Goal: Find specific page/section: Find specific page/section

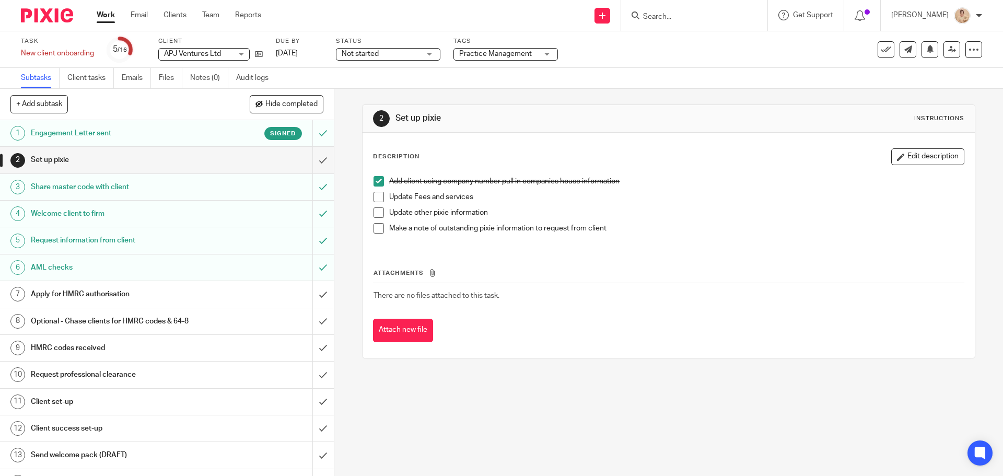
click at [675, 9] on form at bounding box center [697, 15] width 111 height 13
click at [643, 20] on div at bounding box center [693, 15] width 122 height 13
click at [647, 15] on div at bounding box center [693, 15] width 122 height 13
click at [638, 16] on icon at bounding box center [636, 15] width 8 height 8
click at [662, 14] on input "Search" at bounding box center [689, 17] width 94 height 9
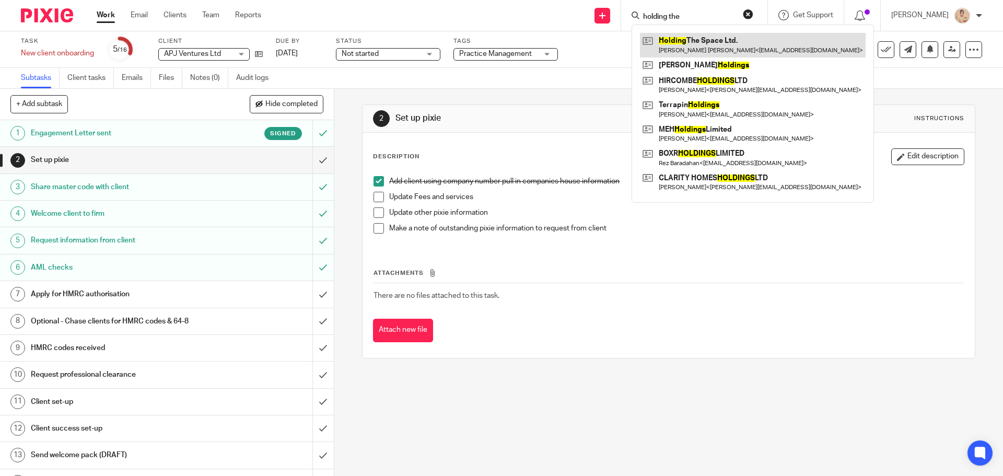
type input "holding the"
click at [690, 40] on link at bounding box center [753, 45] width 226 height 24
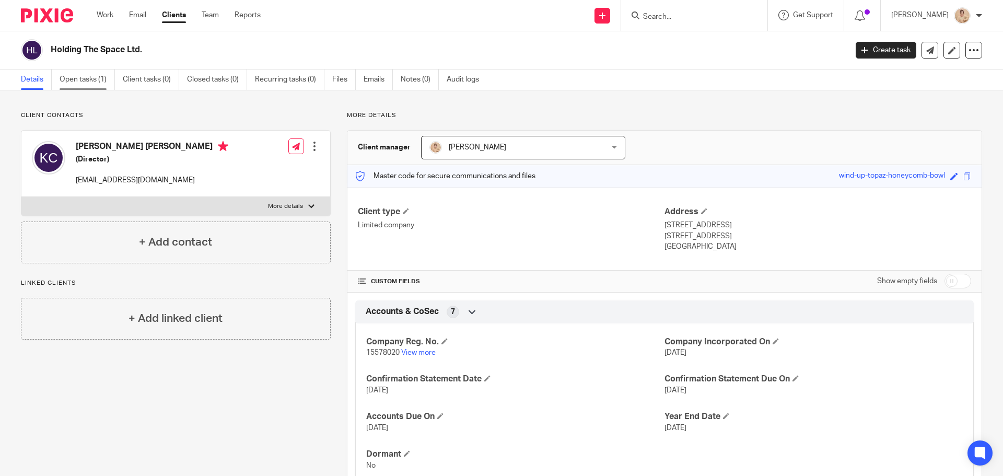
click at [90, 85] on link "Open tasks (1)" at bounding box center [87, 79] width 55 height 20
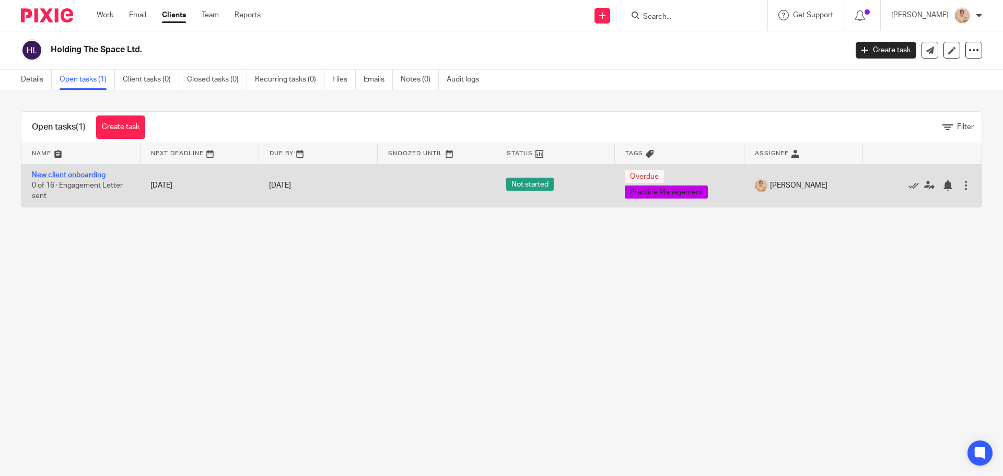
click at [100, 175] on link "New client onboarding" at bounding box center [69, 174] width 74 height 7
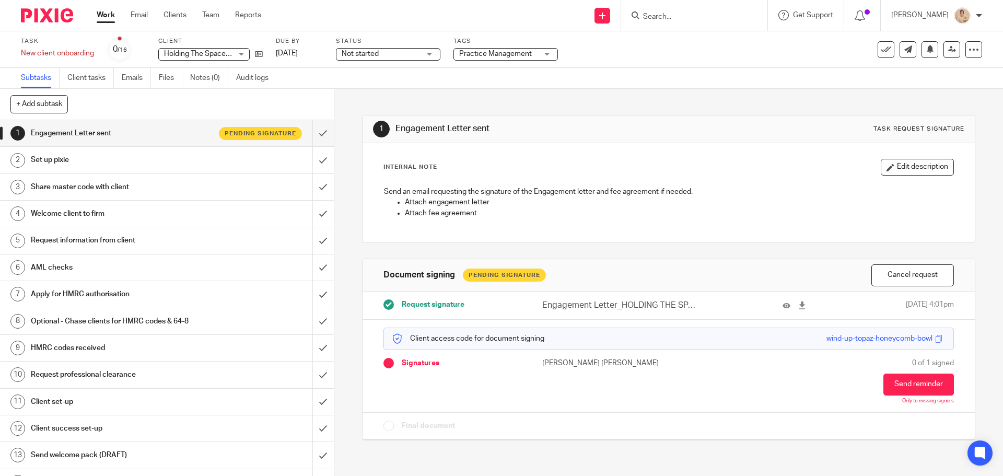
click at [634, 10] on div at bounding box center [694, 15] width 146 height 31
click at [657, 14] on input "Search" at bounding box center [689, 17] width 94 height 9
type input "k"
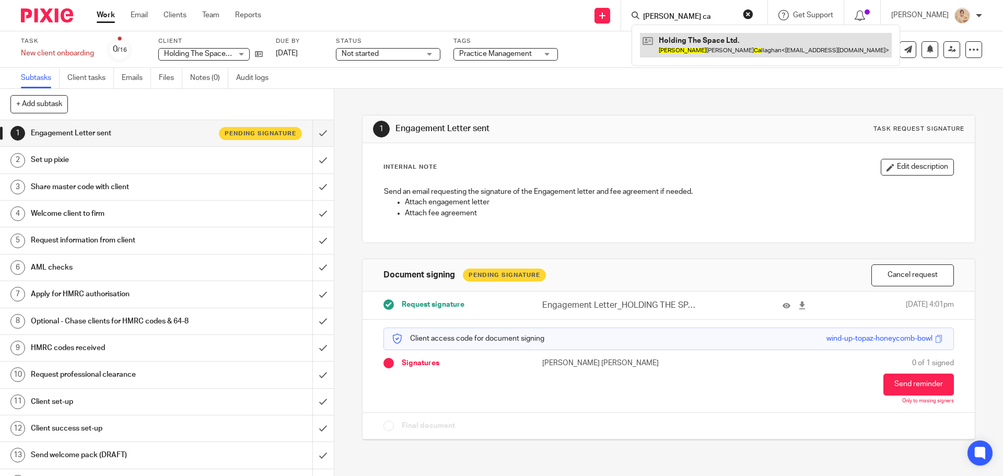
type input "katie ca"
click at [738, 44] on link at bounding box center [766, 45] width 252 height 24
